Goal: Participate in discussion: Engage in conversation with other users on a specific topic

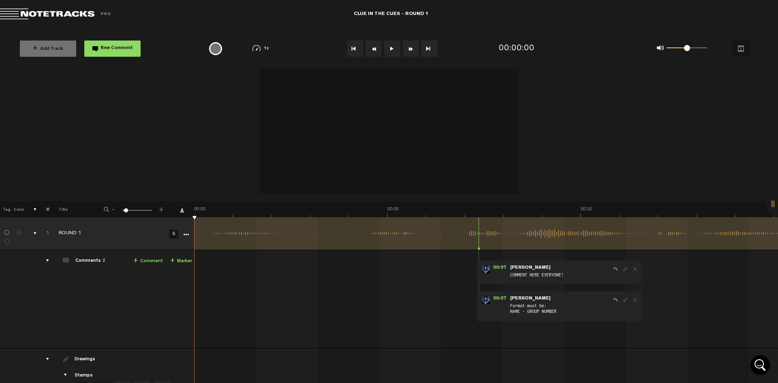
click at [391, 54] on button at bounding box center [392, 49] width 16 height 16
click at [392, 51] on button at bounding box center [392, 49] width 16 height 16
drag, startPoint x: 683, startPoint y: 47, endPoint x: 758, endPoint y: 46, distance: 74.5
click at [758, 46] on div "0 1 1 1/4x 1/2x 3/4x 1x 1.2x 1.5x" at bounding box center [676, 48] width 178 height 32
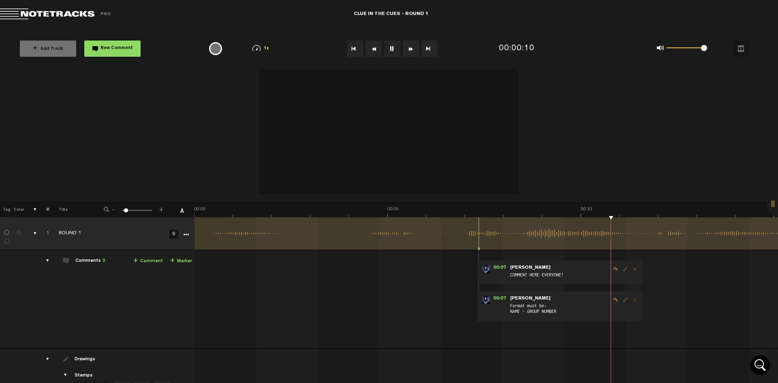
drag, startPoint x: 269, startPoint y: 237, endPoint x: 218, endPoint y: 240, distance: 51.9
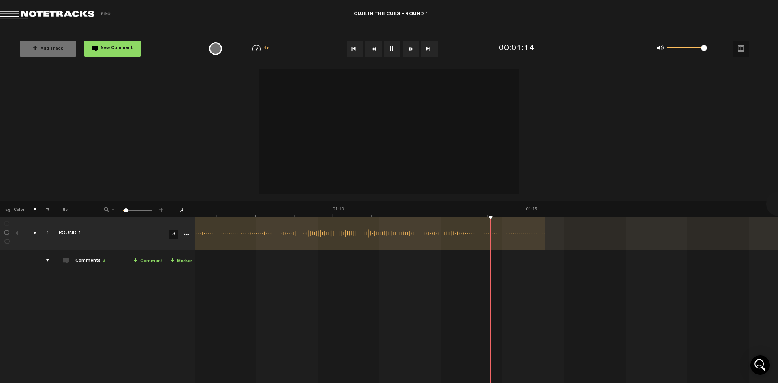
scroll to position [0, 2567]
click at [407, 46] on button "Fast Forward" at bounding box center [411, 49] width 16 height 16
click at [425, 51] on button "Go to end" at bounding box center [429, 49] width 16 height 16
click at [33, 230] on div "comments, stamps & drawings" at bounding box center [32, 233] width 13 height 8
click at [37, 235] on td "1" at bounding box center [43, 233] width 13 height 33
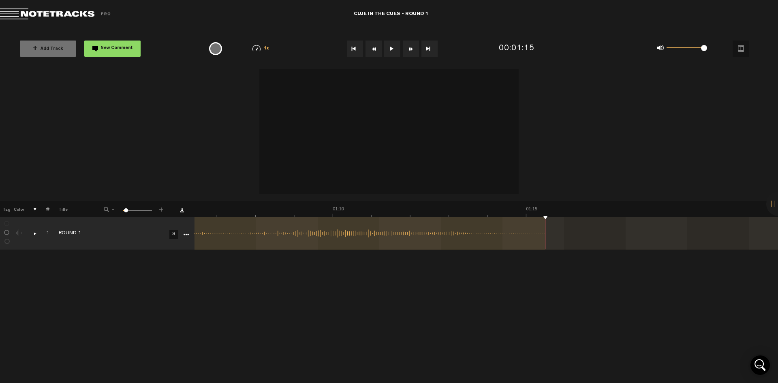
click at [425, 52] on button "Go to end" at bounding box center [429, 49] width 16 height 16
click at [411, 49] on button "Fast Forward" at bounding box center [411, 49] width 16 height 16
click at [393, 48] on button at bounding box center [392, 49] width 16 height 16
click at [423, 48] on button "Go to end" at bounding box center [429, 49] width 16 height 16
click at [770, 210] on div at bounding box center [778, 204] width 24 height 24
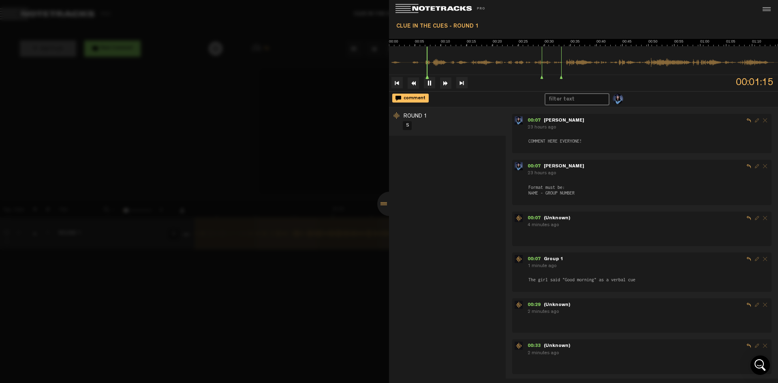
click at [386, 206] on div at bounding box center [389, 204] width 24 height 24
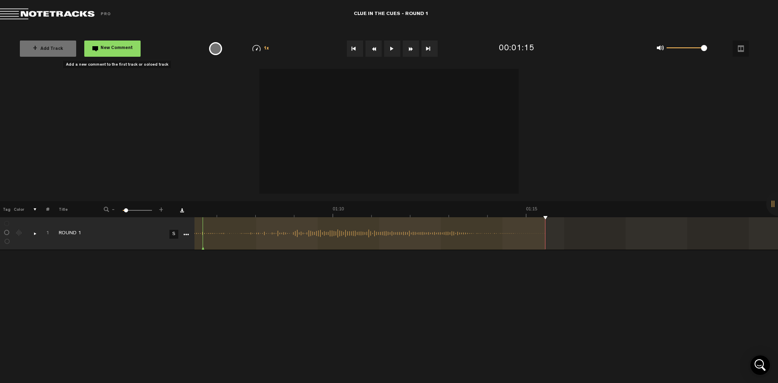
click at [117, 53] on button "New Comment" at bounding box center [112, 49] width 56 height 16
click at [117, 47] on span "New Comment" at bounding box center [116, 48] width 32 height 4
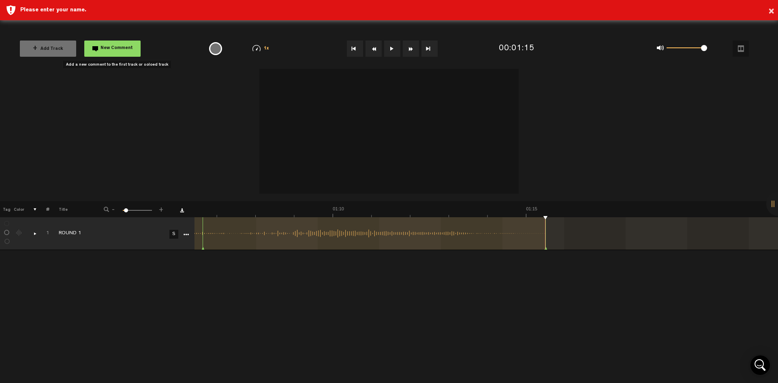
click at [107, 52] on button "New Comment" at bounding box center [112, 49] width 56 height 16
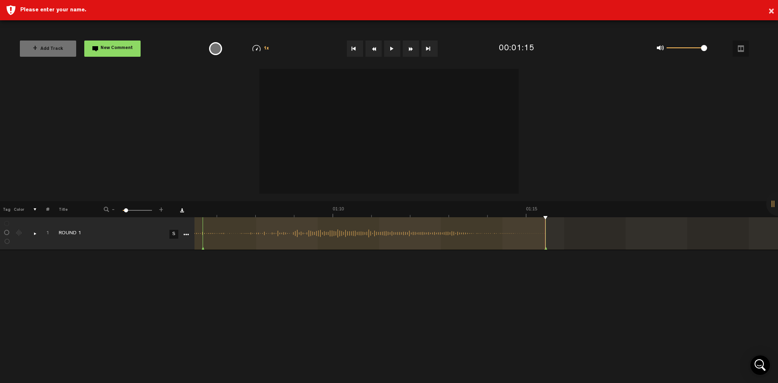
click at [36, 3] on div "× Please enter your name." at bounding box center [389, 10] width 778 height 20
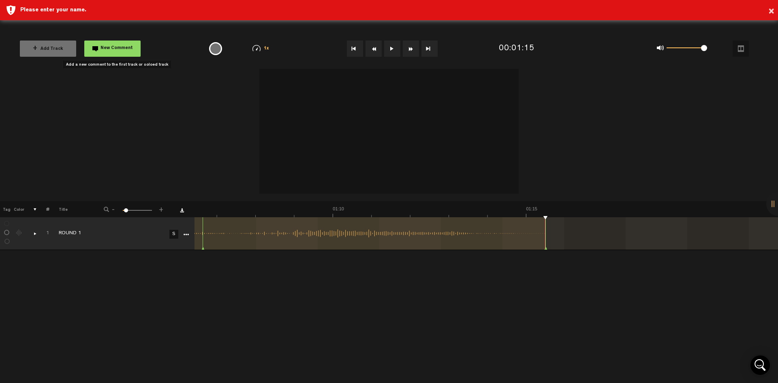
click at [111, 49] on span "New Comment" at bounding box center [116, 48] width 32 height 4
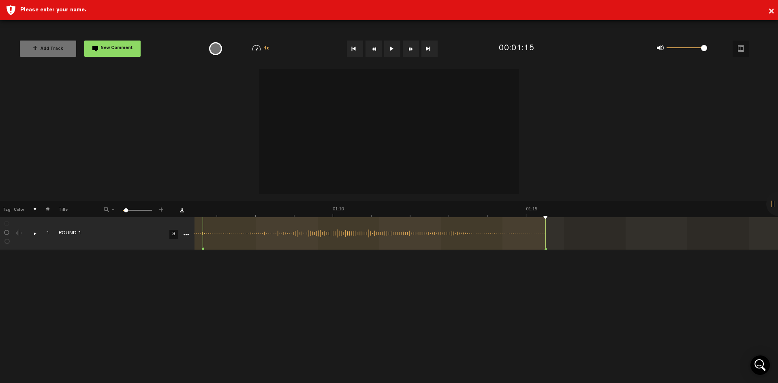
click at [775, 9] on div "× Please enter your name." at bounding box center [389, 10] width 778 height 20
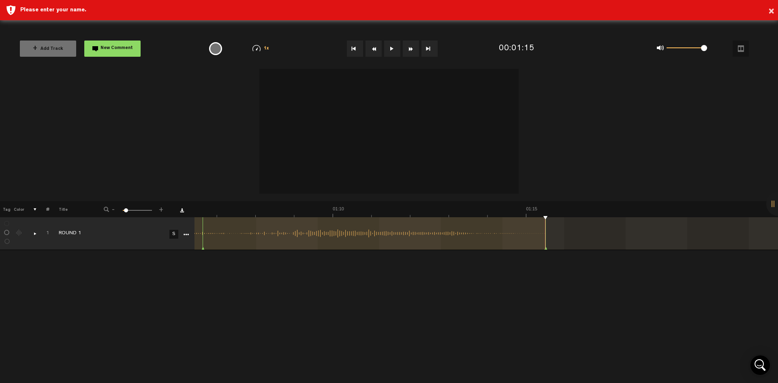
click at [775, 9] on div "× Please enter your name." at bounding box center [389, 10] width 778 height 20
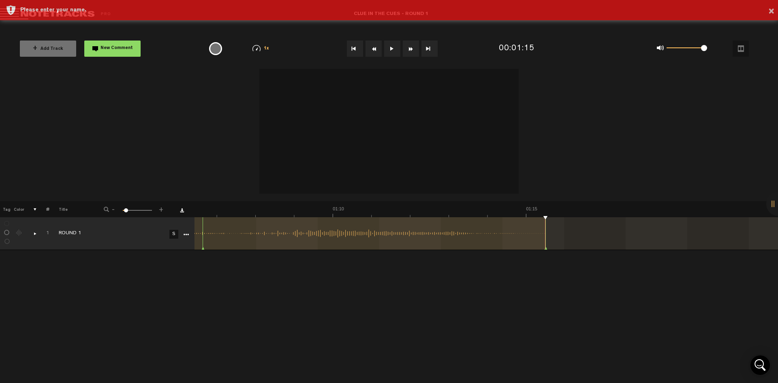
click at [775, 9] on div "× Please enter your name." at bounding box center [389, 10] width 778 height 20
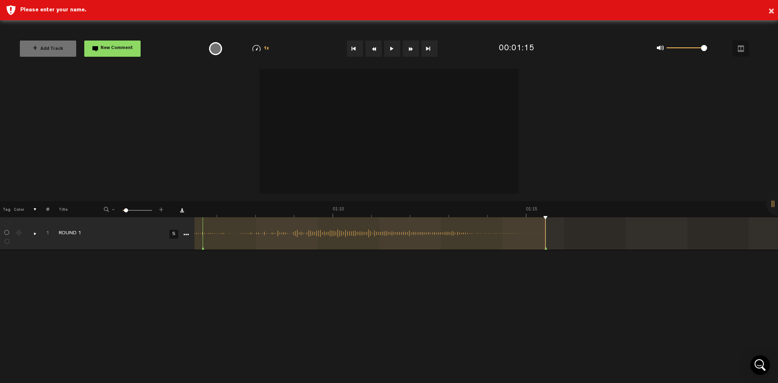
click at [775, 9] on div "× Please enter your name." at bounding box center [389, 10] width 778 height 20
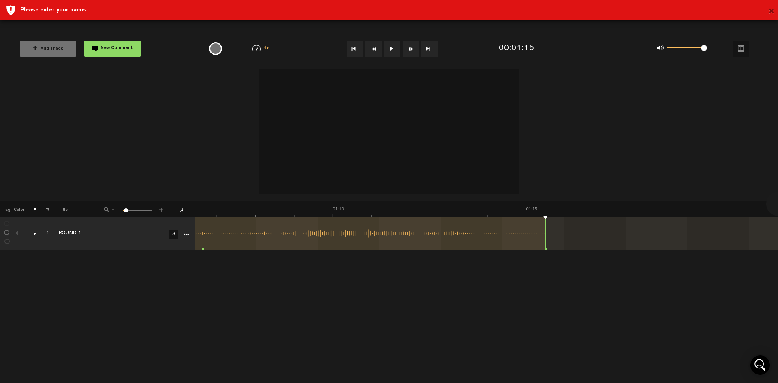
click at [768, 14] on button "×" at bounding box center [771, 12] width 6 height 16
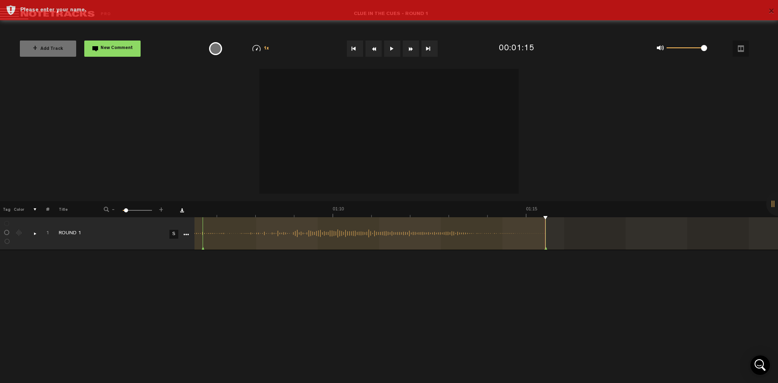
click at [768, 14] on button "×" at bounding box center [771, 12] width 6 height 16
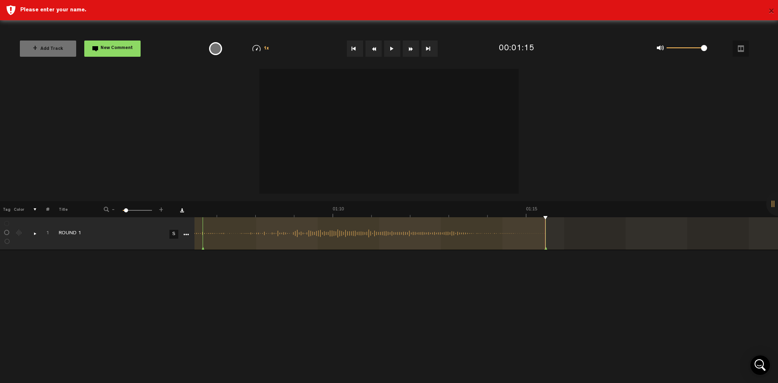
click at [768, 14] on button "×" at bounding box center [771, 12] width 6 height 16
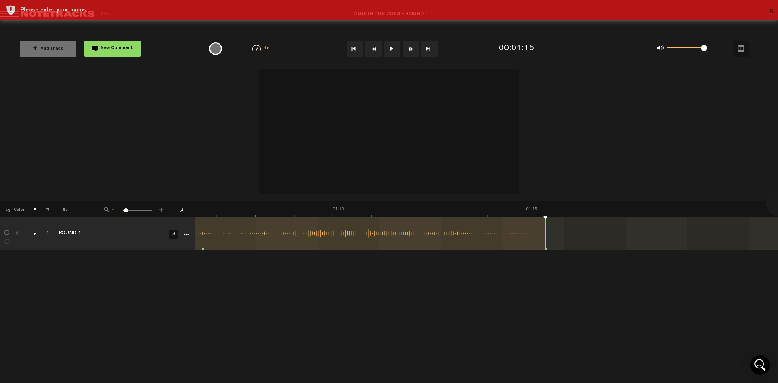
click at [768, 14] on button "×" at bounding box center [771, 12] width 6 height 16
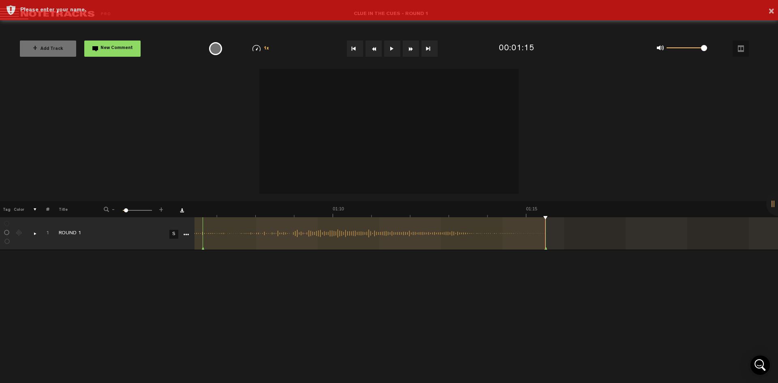
click at [768, 14] on button "×" at bounding box center [771, 12] width 6 height 16
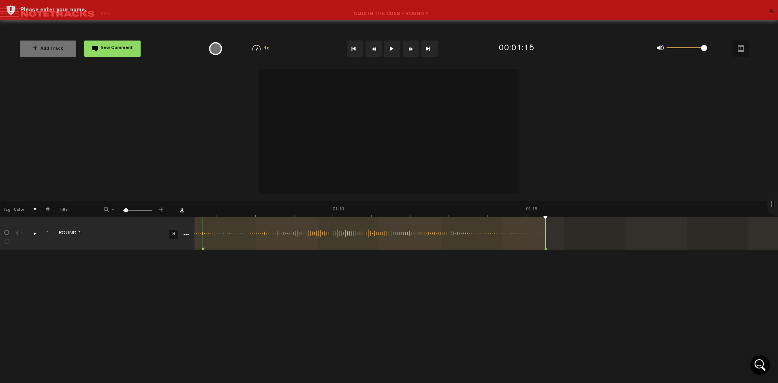
click at [768, 14] on button "×" at bounding box center [771, 12] width 6 height 16
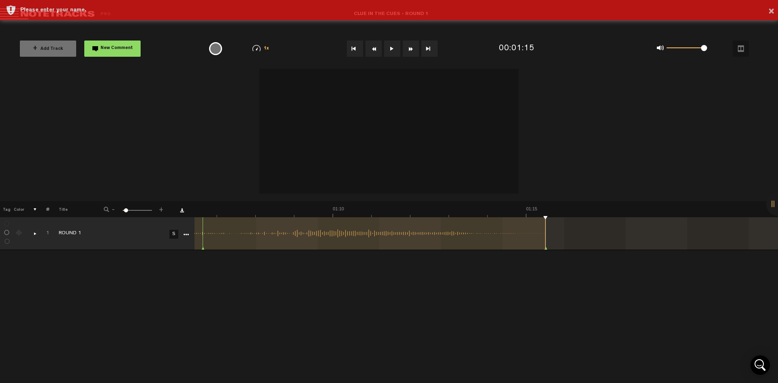
click at [768, 14] on button "×" at bounding box center [771, 12] width 6 height 16
